Goal: Task Accomplishment & Management: Complete application form

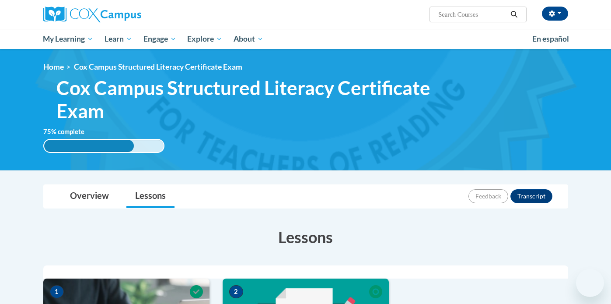
scroll to position [204, 0]
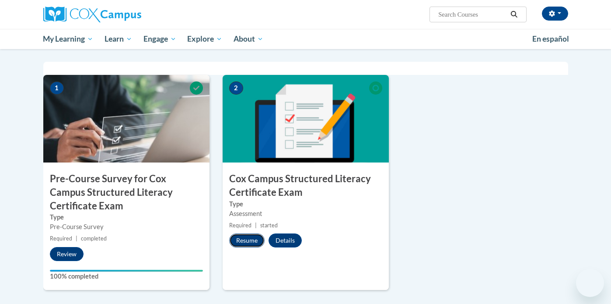
click at [251, 238] on button "Resume" at bounding box center [246, 240] width 35 height 14
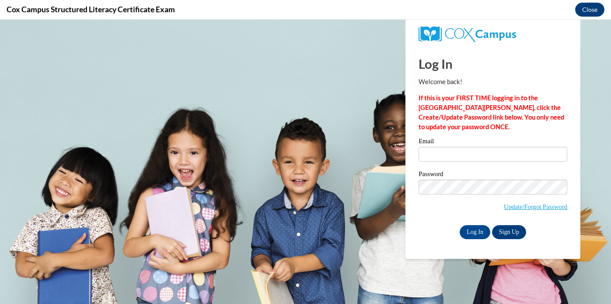
scroll to position [0, 0]
type input "[EMAIL_ADDRESS][DOMAIN_NAME]"
click at [454, 151] on input "[EMAIL_ADDRESS][DOMAIN_NAME]" at bounding box center [493, 154] width 149 height 15
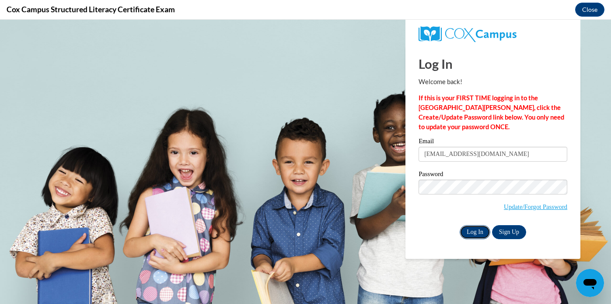
click at [474, 235] on input "Log In" at bounding box center [475, 232] width 31 height 14
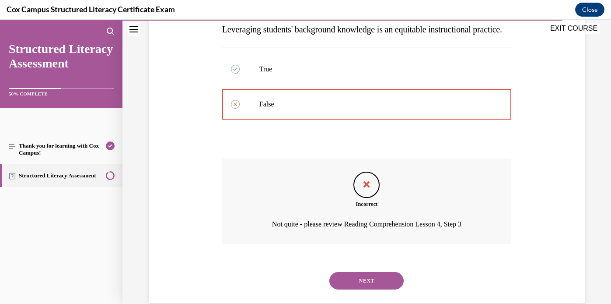
scroll to position [180, 0]
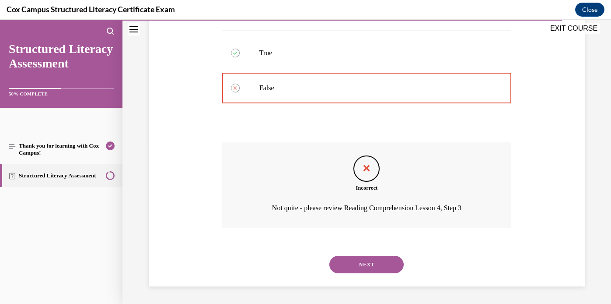
click at [365, 258] on button "NEXT" at bounding box center [367, 265] width 74 height 18
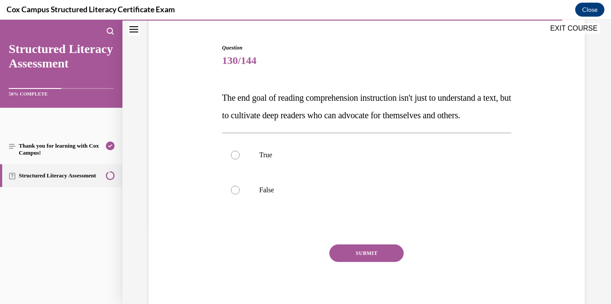
scroll to position [96, 0]
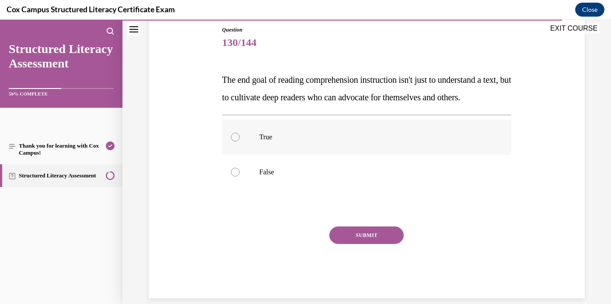
click at [235, 141] on div at bounding box center [235, 137] width 9 height 9
click at [235, 141] on input "True" at bounding box center [235, 137] width 9 height 9
radio input "true"
click at [342, 244] on button "SUBMIT" at bounding box center [367, 235] width 74 height 18
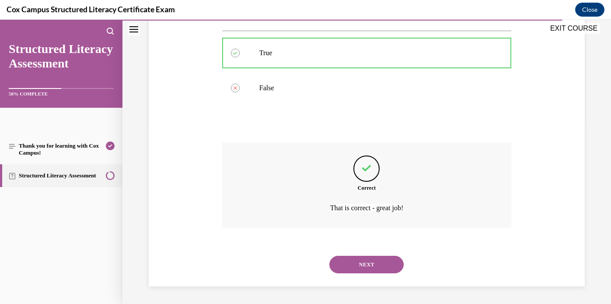
scroll to position [197, 0]
click at [349, 266] on button "NEXT" at bounding box center [367, 265] width 74 height 18
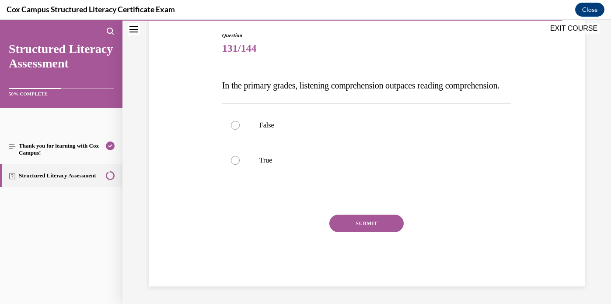
scroll to position [97, 0]
click at [279, 165] on p "True" at bounding box center [375, 160] width 230 height 9
click at [240, 165] on input "True" at bounding box center [235, 160] width 9 height 9
radio input "true"
click at [364, 231] on button "SUBMIT" at bounding box center [367, 223] width 74 height 18
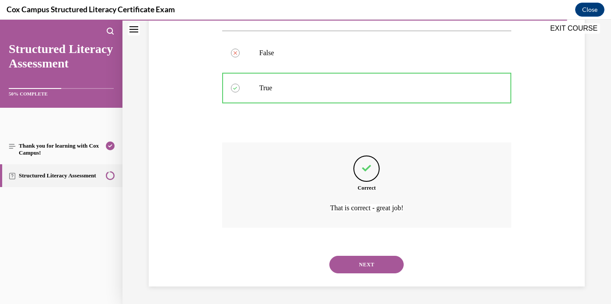
scroll to position [180, 0]
click at [365, 267] on button "NEXT" at bounding box center [367, 265] width 74 height 18
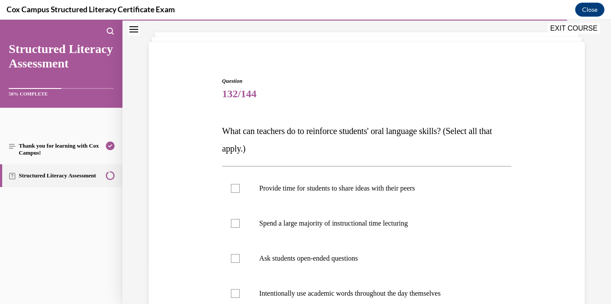
scroll to position [126, 0]
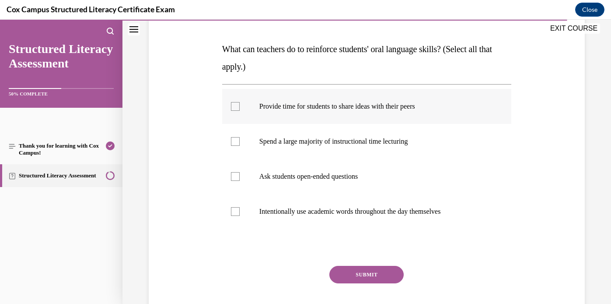
click at [232, 104] on div at bounding box center [235, 106] width 9 height 9
click at [232, 104] on input "Provide time for students to share ideas with their peers" at bounding box center [235, 106] width 9 height 9
checkbox input "true"
click at [232, 177] on div at bounding box center [235, 176] width 9 height 9
click at [232, 177] on input "Ask students open-ended questions" at bounding box center [235, 176] width 9 height 9
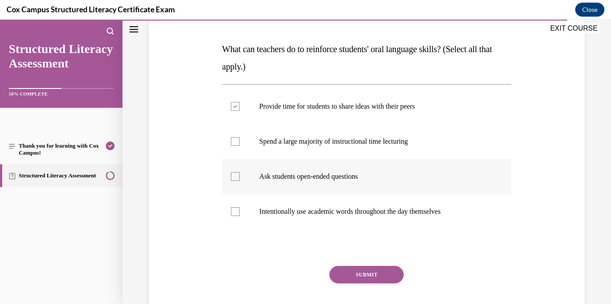
checkbox input "true"
click at [236, 211] on div at bounding box center [235, 211] width 9 height 9
click at [236, 211] on input "Intentionally use academic words throughout the day themselves" at bounding box center [235, 211] width 9 height 9
checkbox input "true"
click at [373, 274] on button "SUBMIT" at bounding box center [367, 275] width 74 height 18
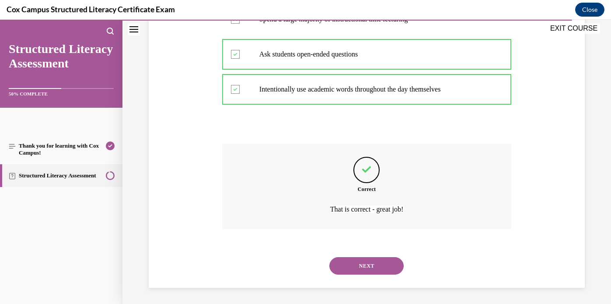
scroll to position [250, 0]
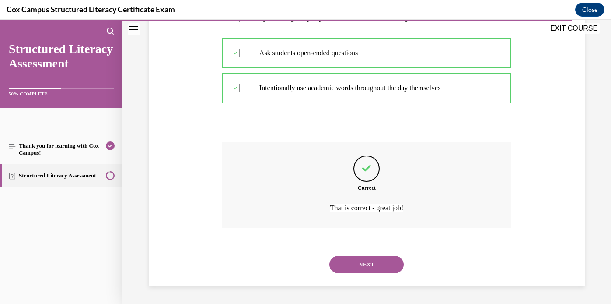
click at [371, 267] on button "NEXT" at bounding box center [367, 265] width 74 height 18
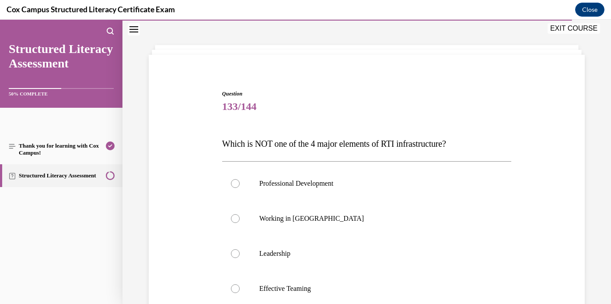
scroll to position [28, 0]
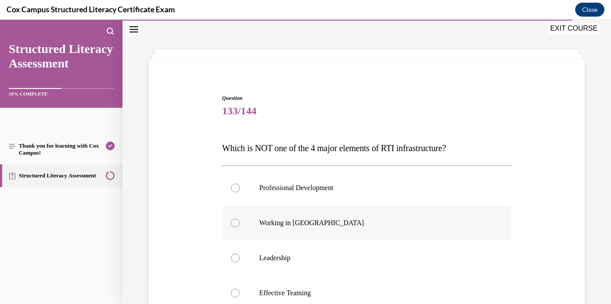
click at [239, 219] on label "Working in [GEOGRAPHIC_DATA]" at bounding box center [366, 222] width 289 height 35
click at [239, 219] on input "Working in [GEOGRAPHIC_DATA]" at bounding box center [235, 222] width 9 height 9
radio input "true"
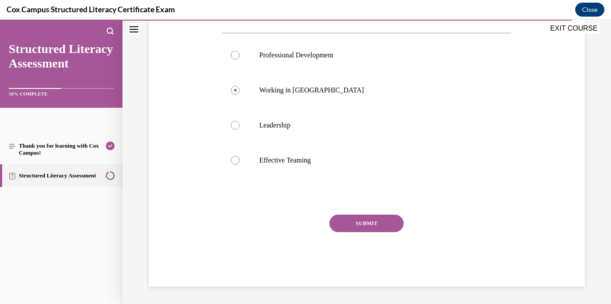
click at [363, 221] on button "SUBMIT" at bounding box center [367, 223] width 74 height 18
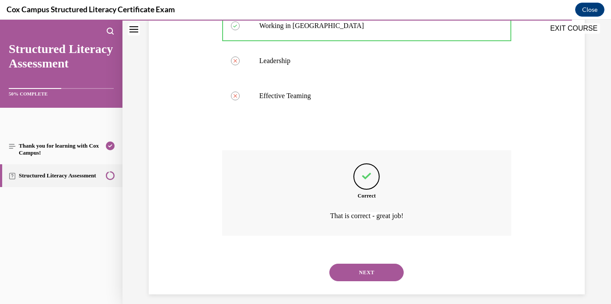
scroll to position [232, 0]
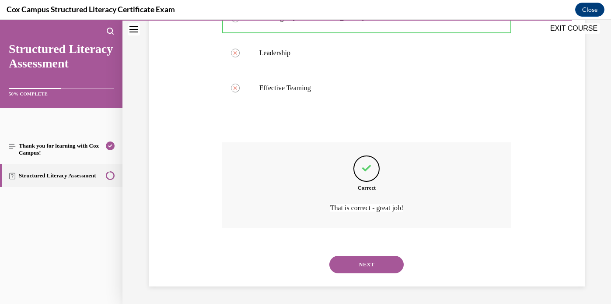
click at [355, 266] on button "NEXT" at bounding box center [367, 265] width 74 height 18
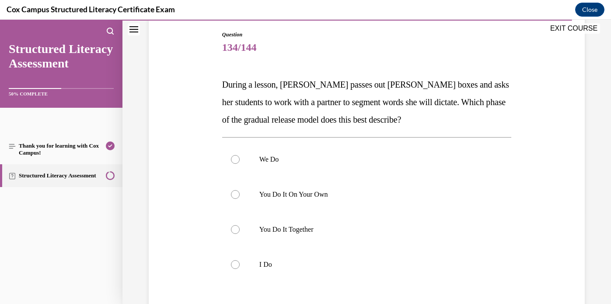
scroll to position [105, 0]
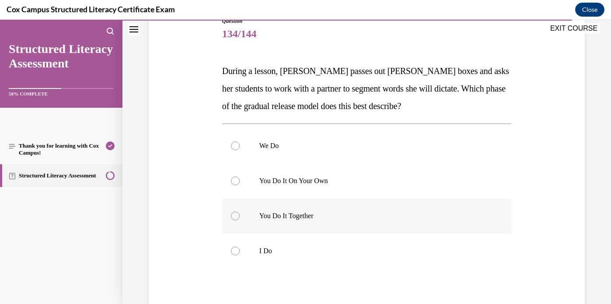
click at [237, 217] on div at bounding box center [235, 215] width 9 height 9
click at [237, 217] on input "You Do It Together" at bounding box center [235, 215] width 9 height 9
radio input "true"
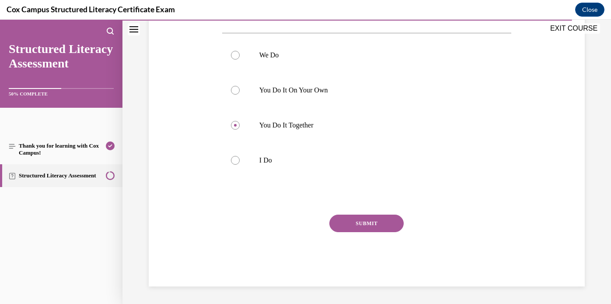
click at [365, 221] on button "SUBMIT" at bounding box center [367, 223] width 74 height 18
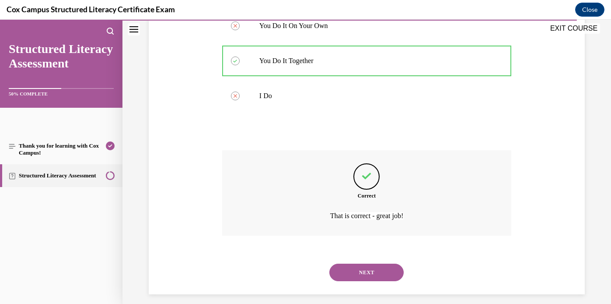
scroll to position [267, 0]
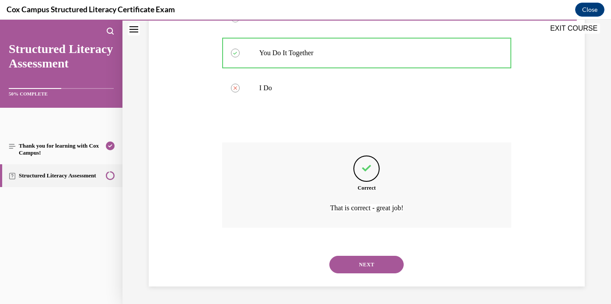
click at [364, 260] on button "NEXT" at bounding box center [367, 265] width 74 height 18
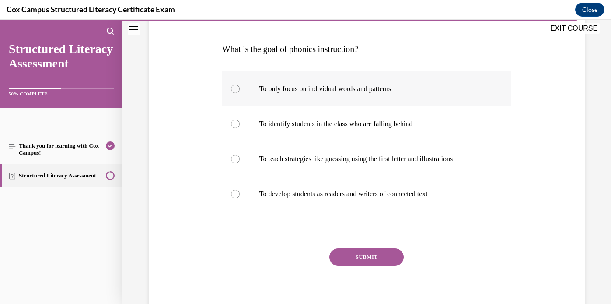
scroll to position [129, 0]
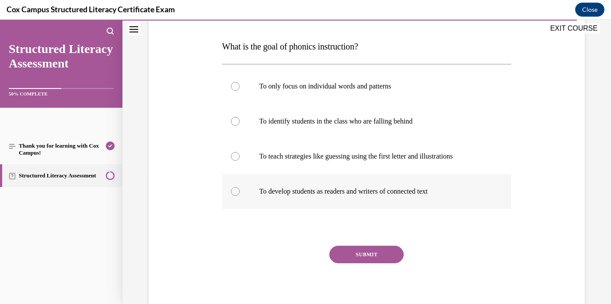
click at [299, 199] on label "To develop students as readers and writers of connected text" at bounding box center [366, 191] width 289 height 35
click at [240, 196] on input "To develop students as readers and writers of connected text" at bounding box center [235, 191] width 9 height 9
radio input "true"
click at [365, 260] on button "SUBMIT" at bounding box center [367, 255] width 74 height 18
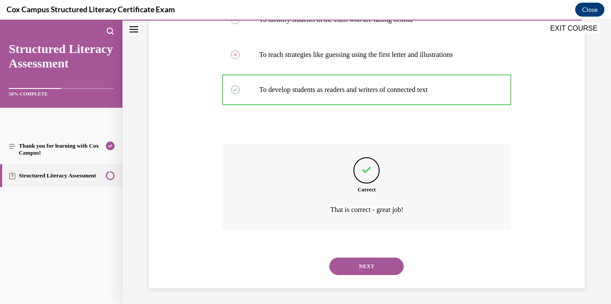
scroll to position [232, 0]
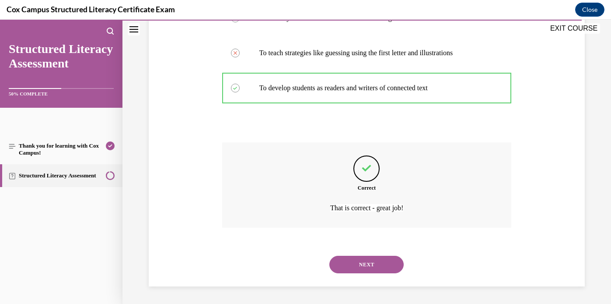
click at [364, 263] on button "NEXT" at bounding box center [367, 265] width 74 height 18
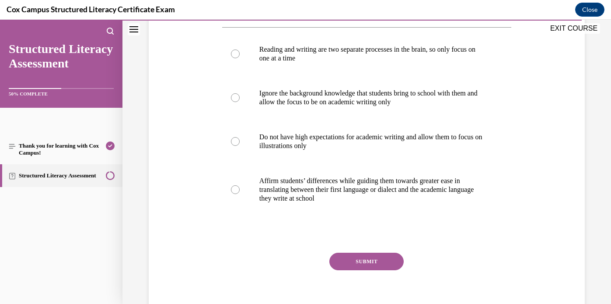
scroll to position [186, 0]
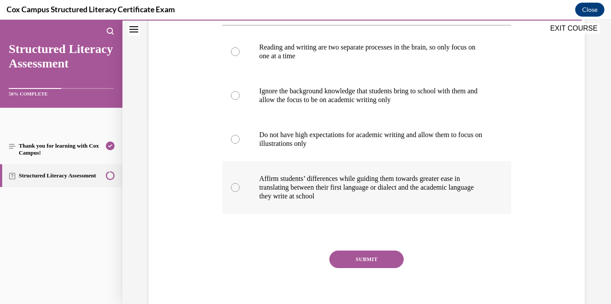
click at [236, 192] on div at bounding box center [235, 187] width 9 height 9
click at [236, 192] on input "Affirm students’ differences while guiding them towards greater ease in transla…" at bounding box center [235, 187] width 9 height 9
radio input "true"
click at [382, 268] on button "SUBMIT" at bounding box center [367, 259] width 74 height 18
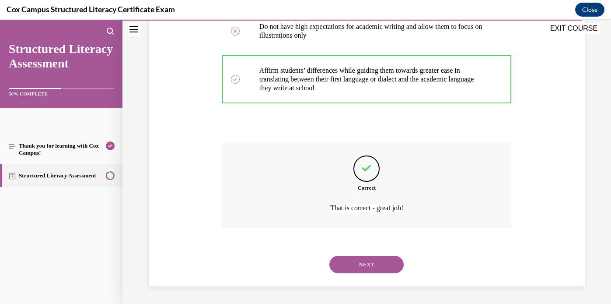
scroll to position [311, 0]
click at [382, 265] on button "NEXT" at bounding box center [367, 265] width 74 height 18
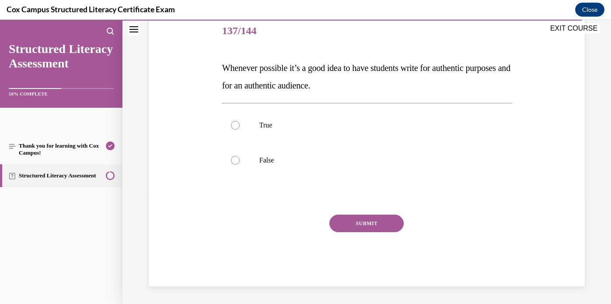
scroll to position [97, 0]
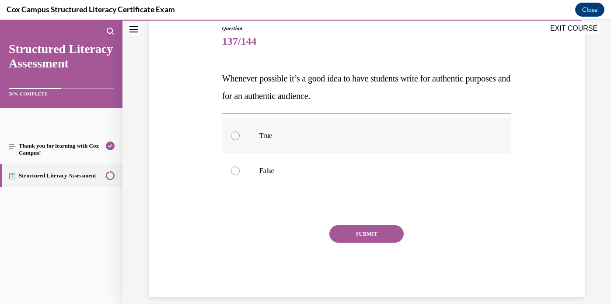
click at [246, 140] on label "True" at bounding box center [366, 135] width 289 height 35
click at [240, 140] on input "True" at bounding box center [235, 135] width 9 height 9
radio input "true"
click at [374, 233] on button "SUBMIT" at bounding box center [367, 234] width 74 height 18
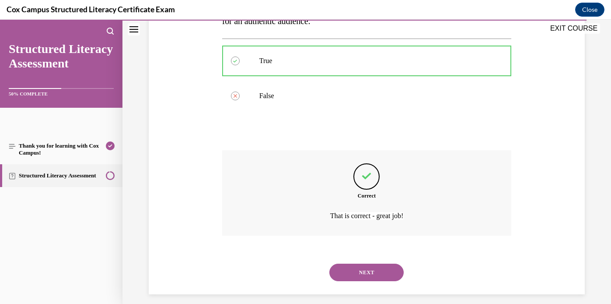
scroll to position [180, 0]
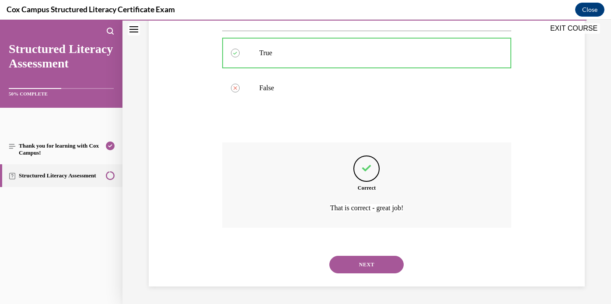
click at [363, 265] on button "NEXT" at bounding box center [367, 265] width 74 height 18
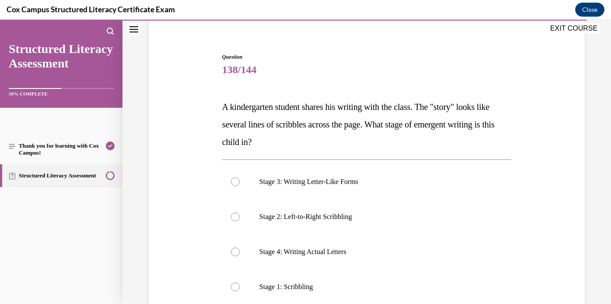
scroll to position [108, 0]
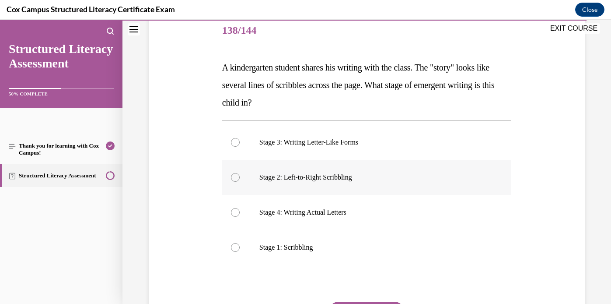
click at [237, 181] on div at bounding box center [235, 177] width 9 height 9
click at [237, 181] on input "Stage 2: Left-to-Right Scribbling" at bounding box center [235, 177] width 9 height 9
radio input "true"
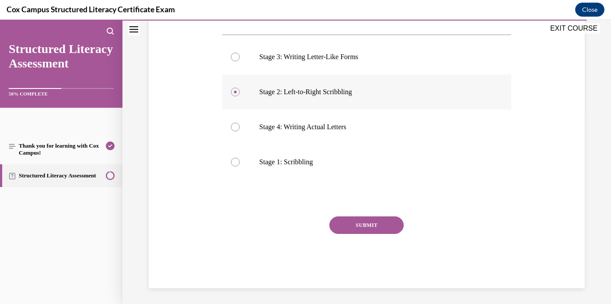
scroll to position [195, 0]
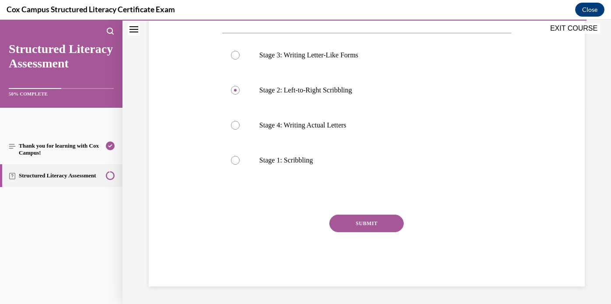
click at [356, 223] on button "SUBMIT" at bounding box center [367, 223] width 74 height 18
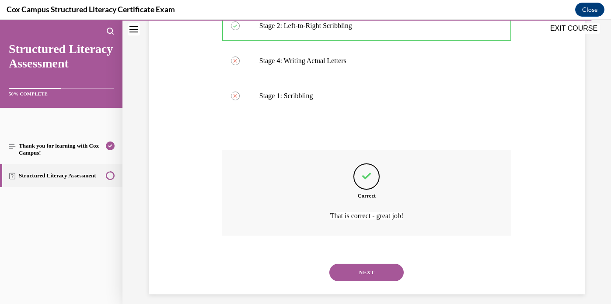
scroll to position [267, 0]
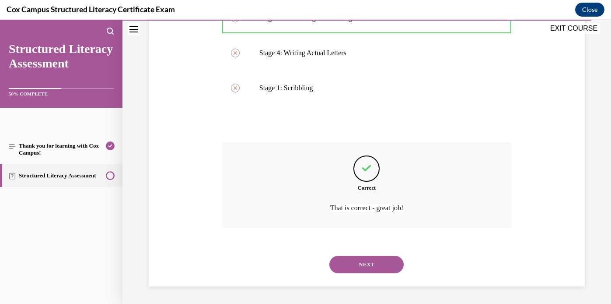
click at [366, 261] on button "NEXT" at bounding box center [367, 265] width 74 height 18
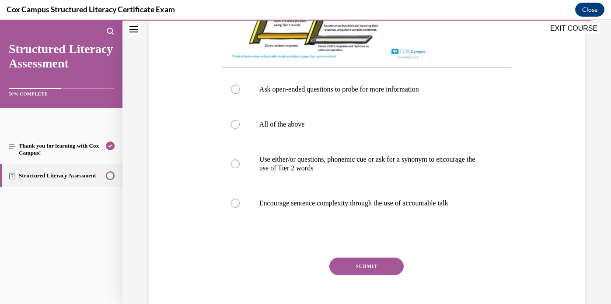
scroll to position [372, 0]
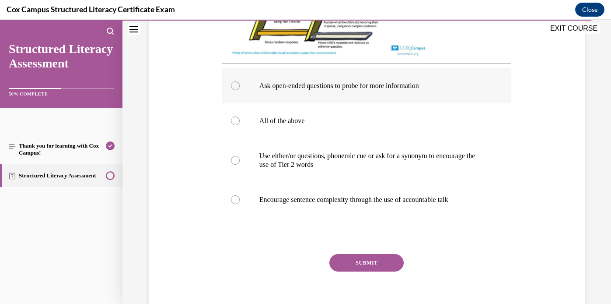
click at [232, 83] on div at bounding box center [235, 85] width 9 height 9
click at [232, 83] on input "Ask open-ended questions to probe for more information" at bounding box center [235, 85] width 9 height 9
radio input "true"
click at [363, 267] on button "SUBMIT" at bounding box center [367, 263] width 74 height 18
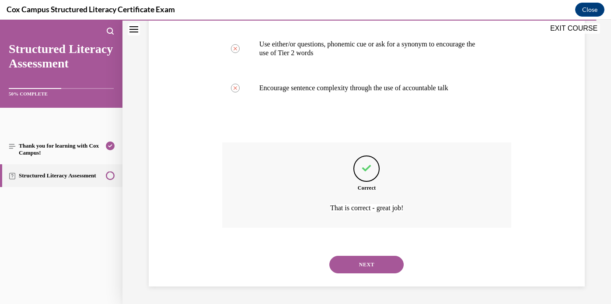
scroll to position [493, 0]
click at [363, 267] on button "NEXT" at bounding box center [367, 265] width 74 height 18
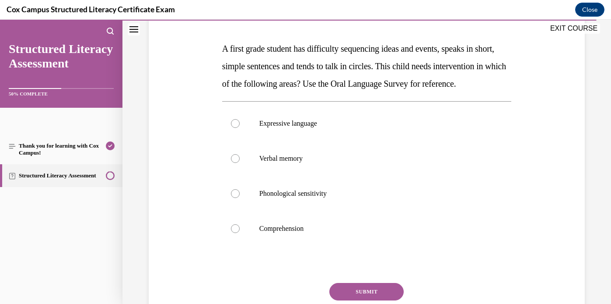
scroll to position [128, 0]
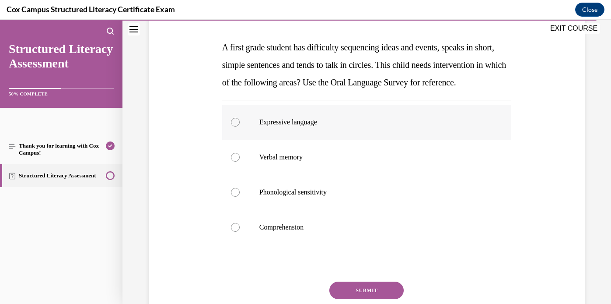
click at [238, 126] on div at bounding box center [235, 122] width 9 height 9
click at [238, 126] on input "Expressive language" at bounding box center [235, 122] width 9 height 9
radio input "true"
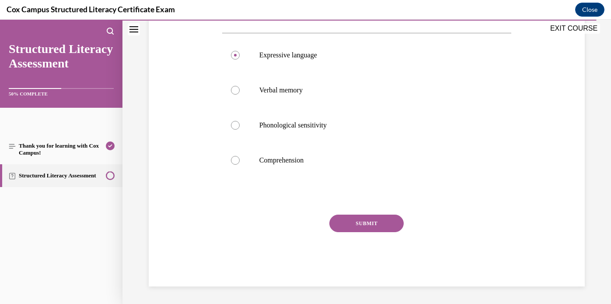
click at [358, 225] on button "SUBMIT" at bounding box center [367, 223] width 74 height 18
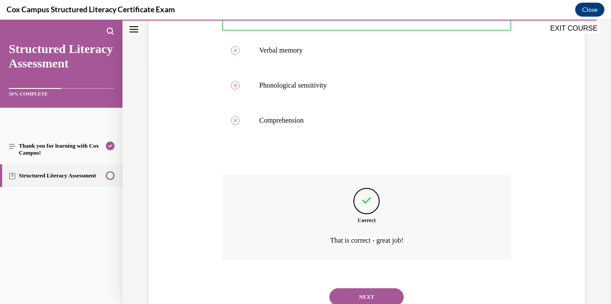
scroll to position [285, 0]
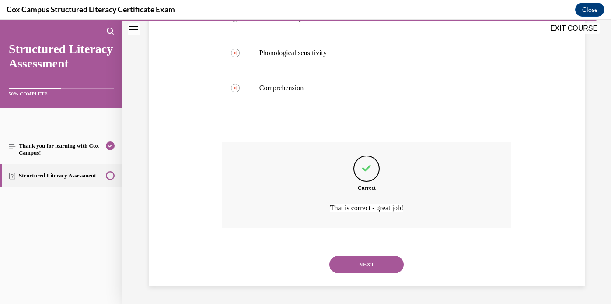
click at [354, 260] on button "NEXT" at bounding box center [367, 265] width 74 height 18
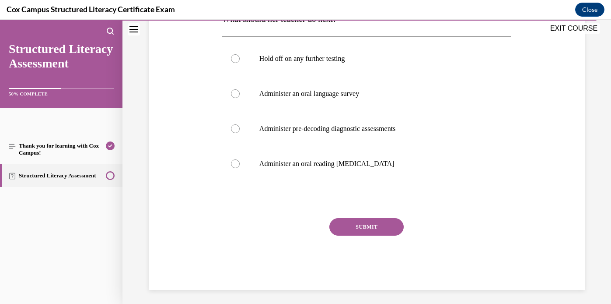
scroll to position [195, 0]
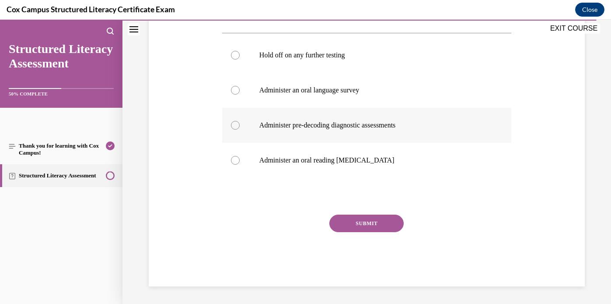
click at [236, 126] on div at bounding box center [235, 125] width 9 height 9
click at [236, 126] on input "Administer pre-decoding diagnostic assessments" at bounding box center [235, 125] width 9 height 9
radio input "true"
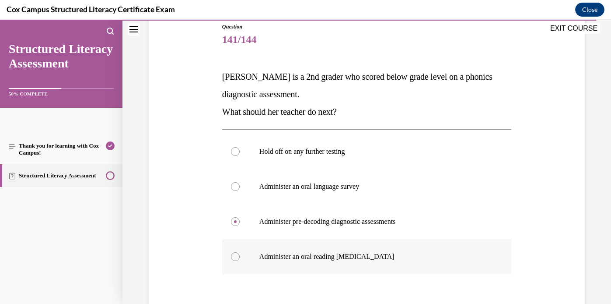
scroll to position [159, 0]
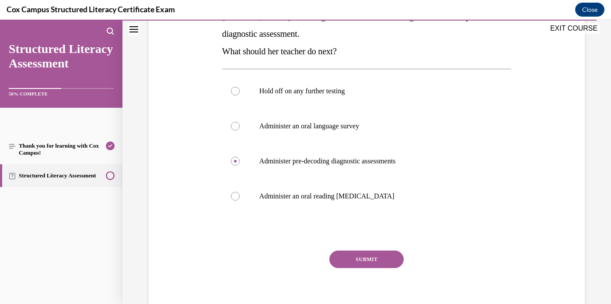
click at [368, 259] on button "SUBMIT" at bounding box center [367, 259] width 74 height 18
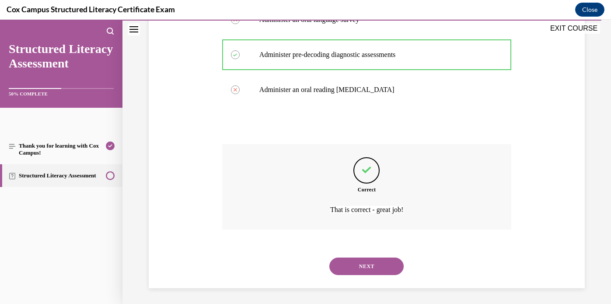
scroll to position [267, 0]
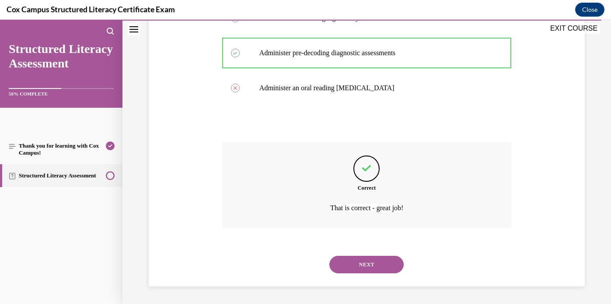
click at [367, 270] on button "NEXT" at bounding box center [367, 265] width 74 height 18
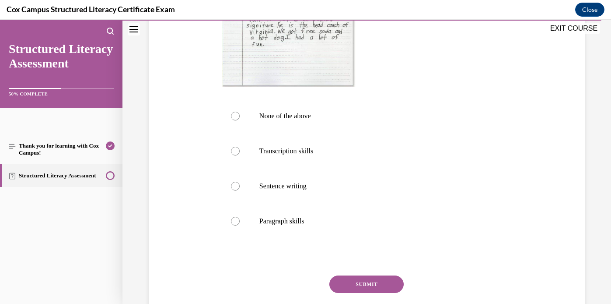
scroll to position [312, 0]
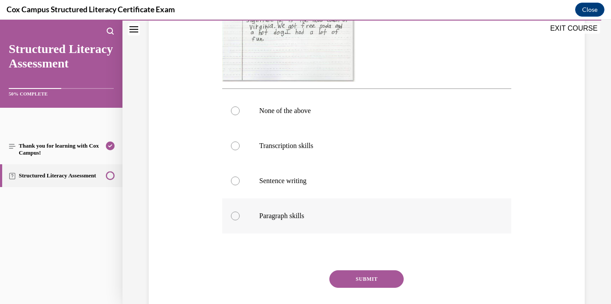
click at [239, 216] on div at bounding box center [235, 215] width 9 height 9
click at [239, 216] on input "Paragraph skills" at bounding box center [235, 215] width 9 height 9
radio input "true"
click at [378, 277] on button "SUBMIT" at bounding box center [367, 279] width 74 height 18
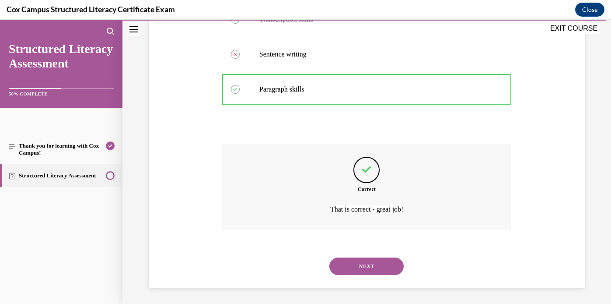
scroll to position [440, 0]
click at [378, 266] on button "NEXT" at bounding box center [367, 265] width 74 height 18
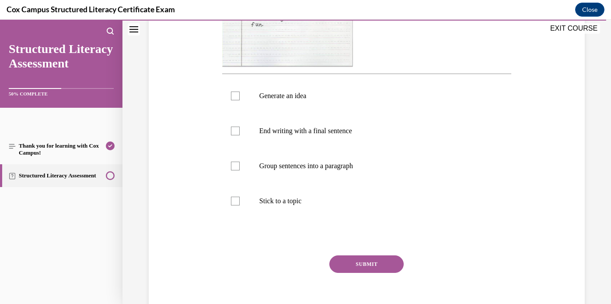
scroll to position [296, 0]
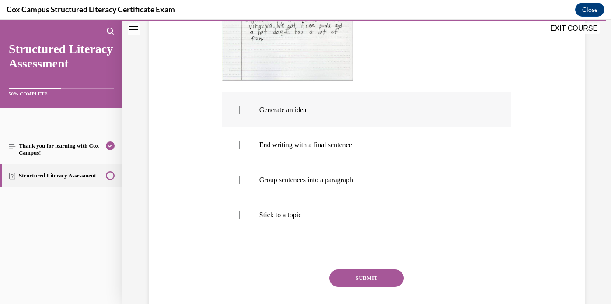
click at [238, 111] on div at bounding box center [235, 109] width 9 height 9
click at [238, 111] on input "Generate an idea" at bounding box center [235, 109] width 9 height 9
checkbox input "true"
click at [239, 145] on div at bounding box center [235, 144] width 9 height 9
click at [239, 145] on input "End writing with a final sentence" at bounding box center [235, 144] width 9 height 9
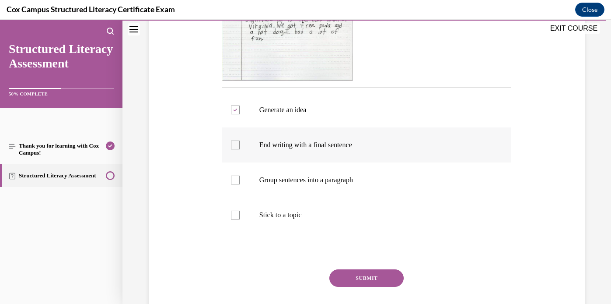
checkbox input "true"
click at [238, 180] on div at bounding box center [235, 180] width 9 height 9
click at [238, 180] on input "Group sentences into a paragraph" at bounding box center [235, 180] width 9 height 9
checkbox input "true"
click at [235, 214] on div at bounding box center [235, 215] width 9 height 9
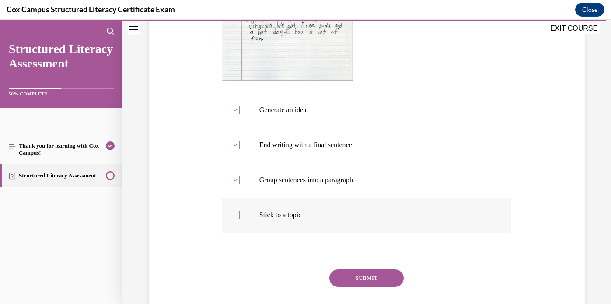
click at [235, 214] on input "Stick to a topic" at bounding box center [235, 215] width 9 height 9
checkbox input "true"
click at [353, 277] on button "SUBMIT" at bounding box center [367, 278] width 74 height 18
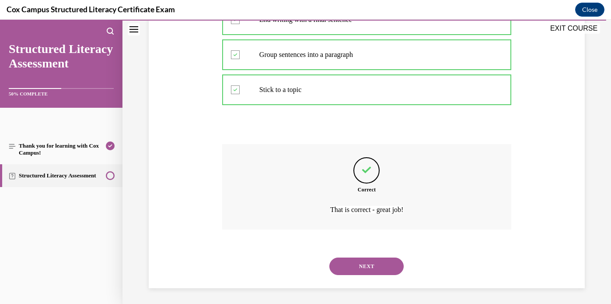
scroll to position [422, 0]
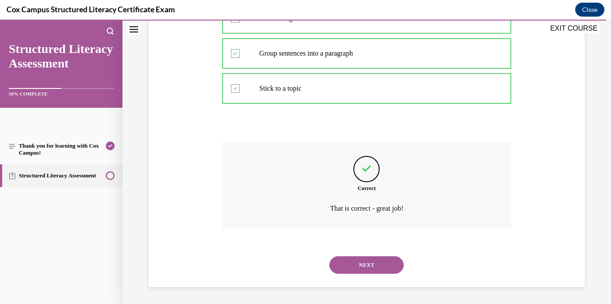
click at [372, 260] on button "NEXT" at bounding box center [367, 265] width 74 height 18
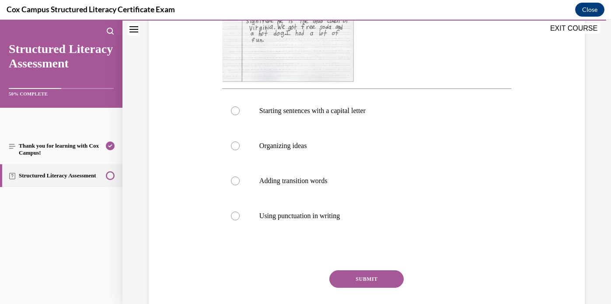
scroll to position [298, 0]
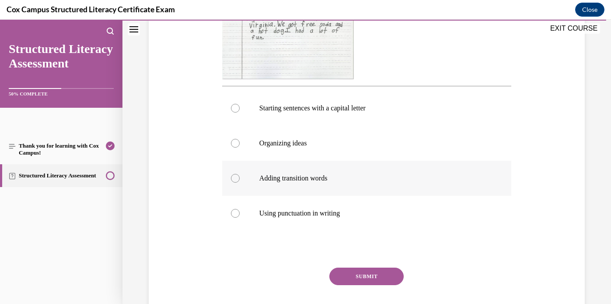
click at [239, 176] on div at bounding box center [235, 178] width 9 height 9
click at [239, 176] on input "Adding transition words" at bounding box center [235, 178] width 9 height 9
radio input "true"
click at [373, 279] on button "SUBMIT" at bounding box center [367, 276] width 74 height 18
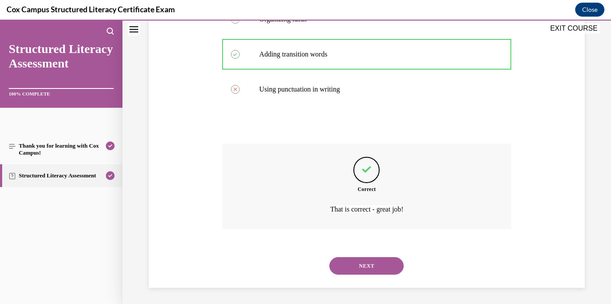
scroll to position [423, 0]
click at [373, 267] on button "NEXT" at bounding box center [367, 265] width 74 height 18
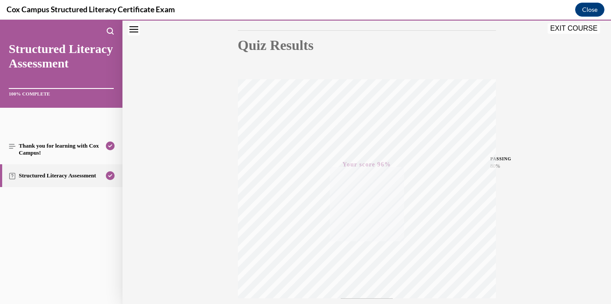
scroll to position [165, 0]
click at [558, 28] on button "EXIT COURSE" at bounding box center [574, 28] width 53 height 11
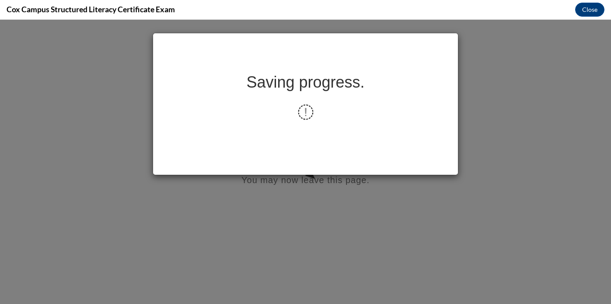
scroll to position [0, 0]
click at [584, 8] on button "Close" at bounding box center [590, 10] width 29 height 14
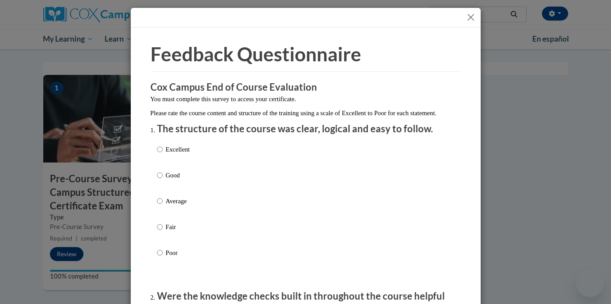
click at [168, 154] on p "Excellent" at bounding box center [178, 149] width 24 height 10
click at [163, 154] on input "Excellent" at bounding box center [160, 149] width 6 height 10
radio input "true"
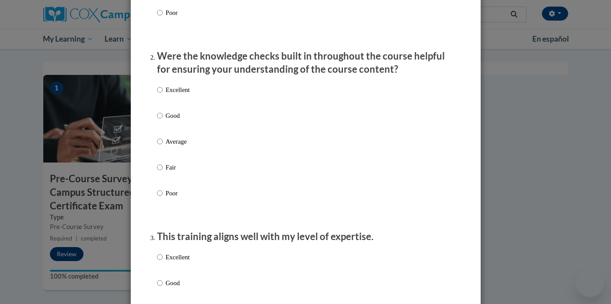
scroll to position [247, 0]
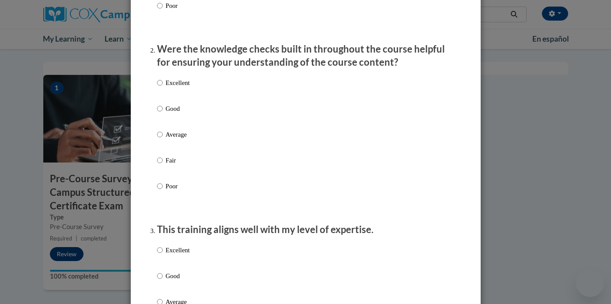
click at [172, 88] on p "Excellent" at bounding box center [178, 83] width 24 height 10
click at [163, 88] on input "Excellent" at bounding box center [160, 83] width 6 height 10
radio input "true"
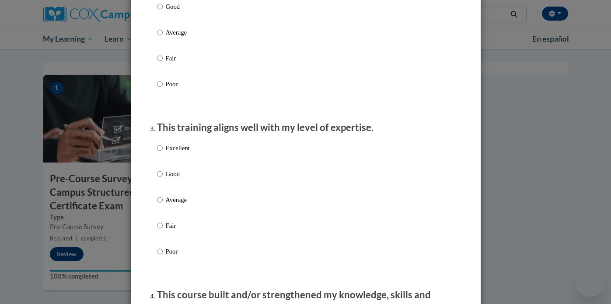
scroll to position [467, 0]
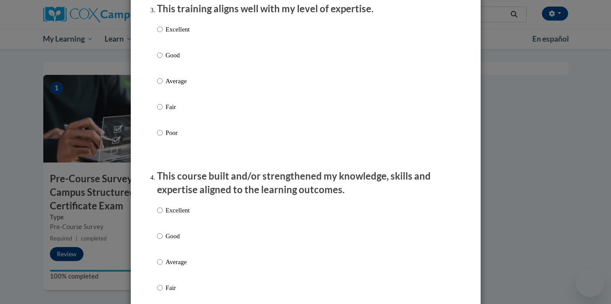
click at [179, 33] on p "Excellent" at bounding box center [178, 30] width 24 height 10
click at [163, 33] on input "Excellent" at bounding box center [160, 30] width 6 height 10
radio input "true"
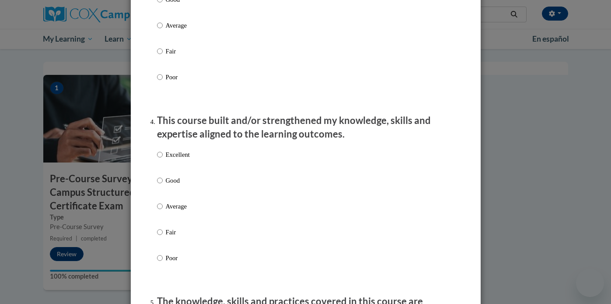
scroll to position [628, 0]
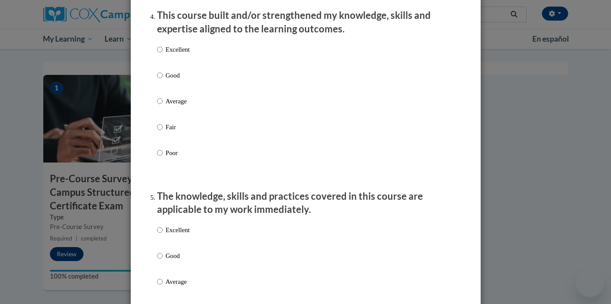
click at [185, 54] on p "Excellent" at bounding box center [178, 50] width 24 height 10
click at [163, 54] on input "Excellent" at bounding box center [160, 50] width 6 height 10
radio input "true"
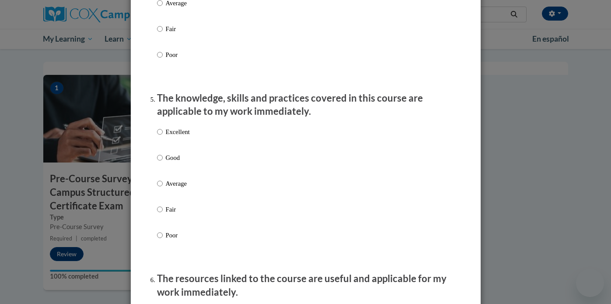
scroll to position [756, 0]
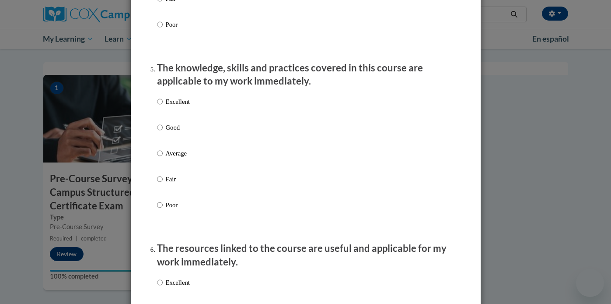
click at [183, 106] on p "Excellent" at bounding box center [178, 102] width 24 height 10
click at [163, 106] on input "Excellent" at bounding box center [160, 102] width 6 height 10
radio input "true"
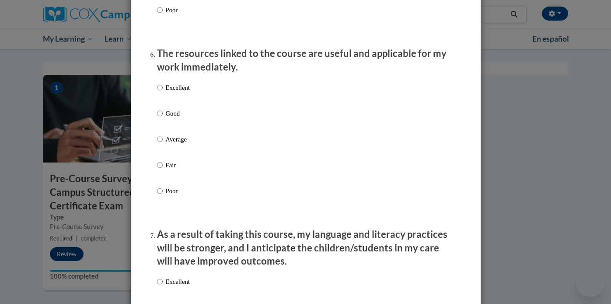
scroll to position [971, 0]
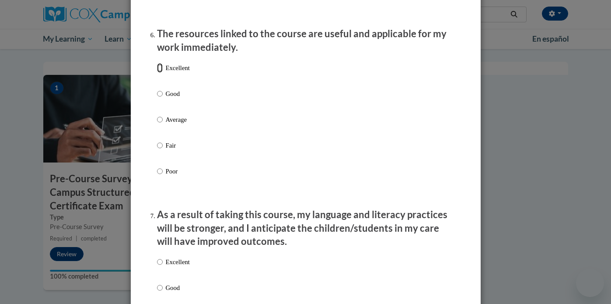
click at [159, 73] on input "Excellent" at bounding box center [160, 68] width 6 height 10
radio input "true"
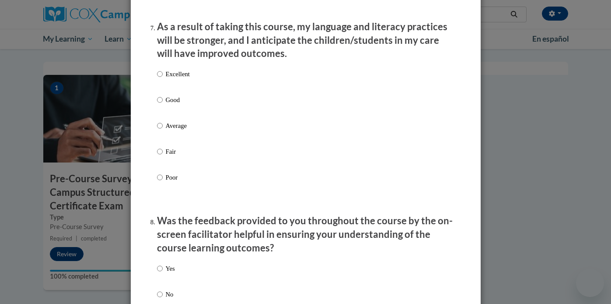
scroll to position [1162, 0]
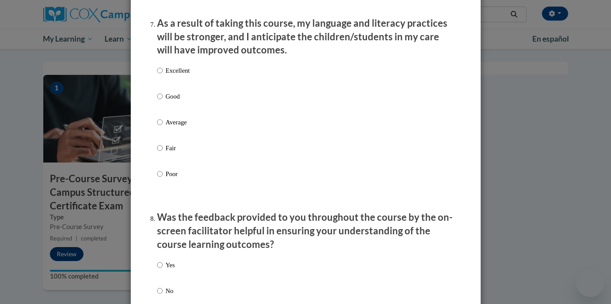
click at [164, 78] on label "Excellent" at bounding box center [173, 78] width 33 height 24
click at [163, 75] on input "Excellent" at bounding box center [160, 71] width 6 height 10
radio input "true"
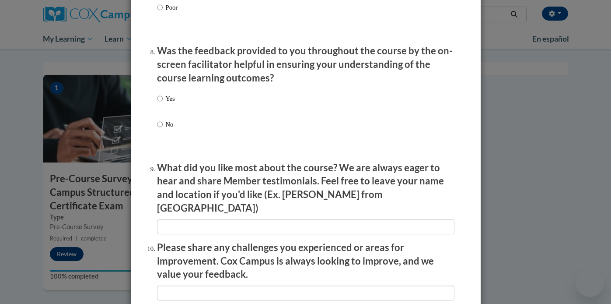
scroll to position [1377, 0]
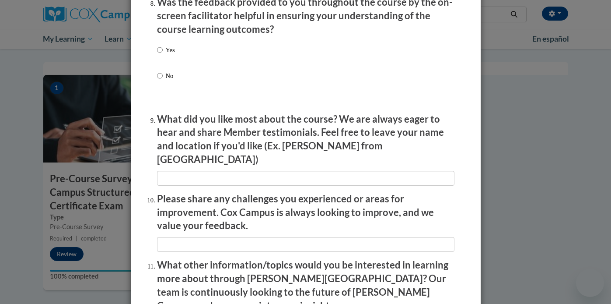
click at [170, 55] on p "Yes" at bounding box center [170, 50] width 9 height 10
click at [163, 55] on input "Yes" at bounding box center [160, 50] width 6 height 10
radio input "true"
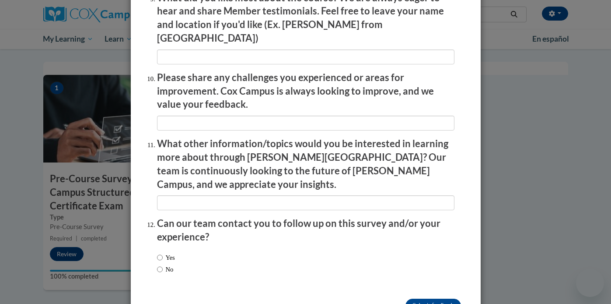
scroll to position [1517, 0]
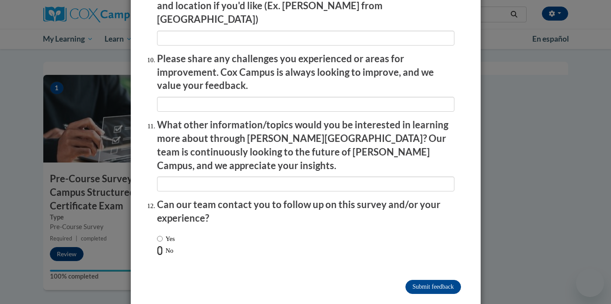
click at [161, 246] on input "No" at bounding box center [160, 251] width 6 height 10
radio input "true"
click at [421, 280] on input "Submit feedback" at bounding box center [433, 287] width 55 height 14
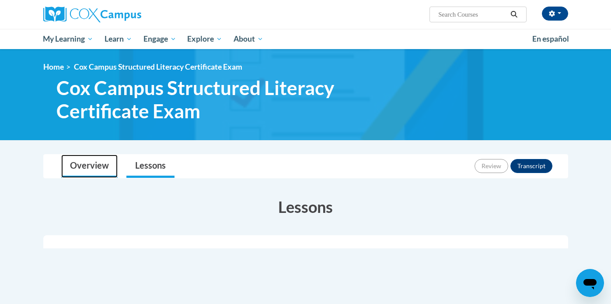
click at [92, 165] on link "Overview" at bounding box center [89, 165] width 56 height 23
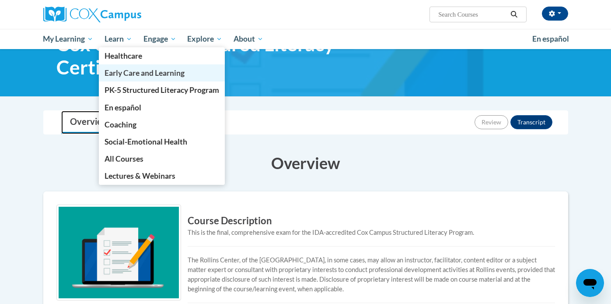
scroll to position [45, 0]
